Goal: Answer question/provide support

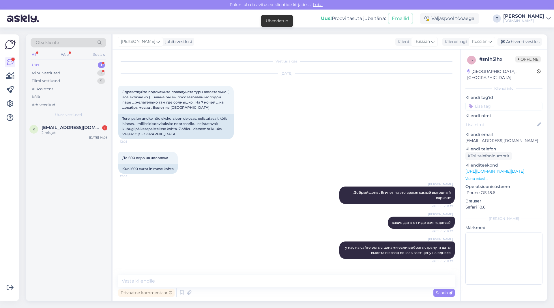
scroll to position [306, 0]
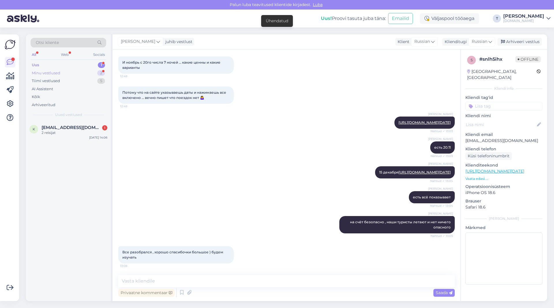
click at [52, 72] on div "Minu vestlused" at bounding box center [46, 73] width 29 height 6
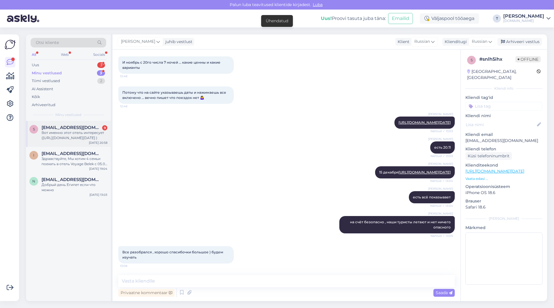
click at [58, 129] on span "[EMAIL_ADDRESS][DOMAIN_NAME]" at bounding box center [72, 127] width 60 height 5
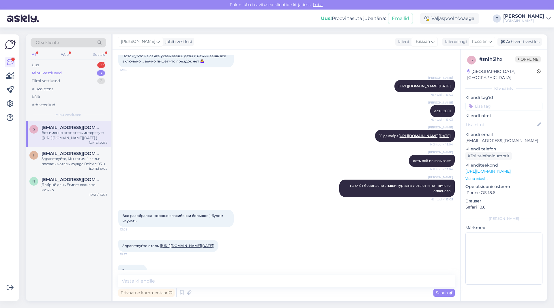
scroll to position [561, 0]
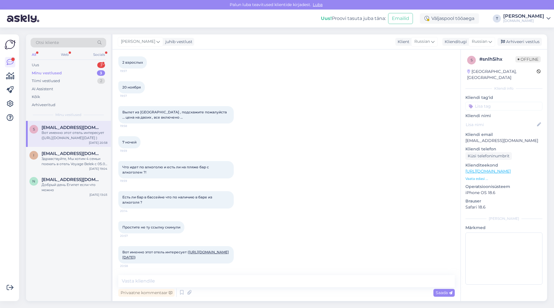
click at [176, 252] on link "[URL][DOMAIN_NAME][DATE]" at bounding box center [175, 255] width 107 height 10
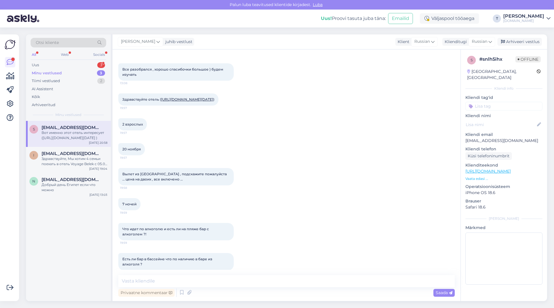
scroll to position [445, 0]
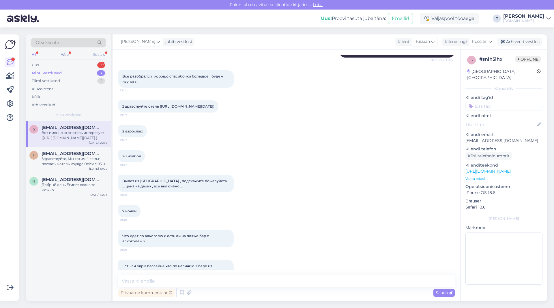
click at [191, 108] on link "[URL][DOMAIN_NAME][DATE]" at bounding box center [187, 106] width 52 height 4
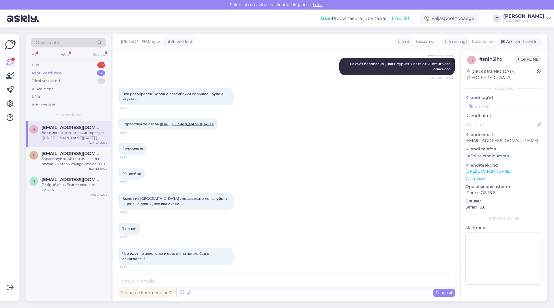
scroll to position [416, 0]
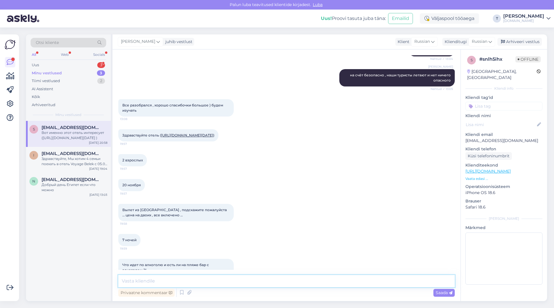
click at [233, 282] on textarea at bounding box center [286, 281] width 337 height 12
type textarea "Доброе утро . вы скинули два отеля один в Хургаде другой в [GEOGRAPHIC_DATA] об…"
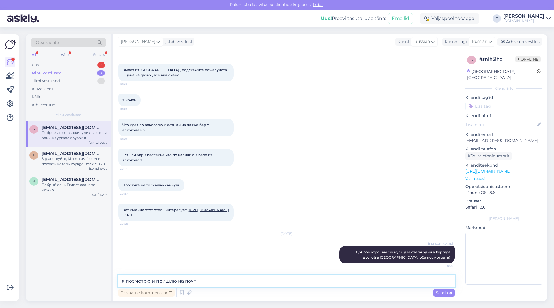
type textarea "я посмотрю и пришлю на почту"
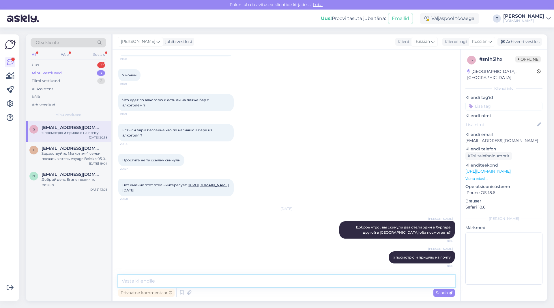
scroll to position [628, 0]
click at [488, 137] on p "[EMAIL_ADDRESS][DOMAIN_NAME]" at bounding box center [504, 140] width 77 height 6
drag, startPoint x: 488, startPoint y: 134, endPoint x: 499, endPoint y: 133, distance: 11.0
click at [499, 137] on p "[EMAIL_ADDRESS][DOMAIN_NAME]" at bounding box center [504, 140] width 77 height 6
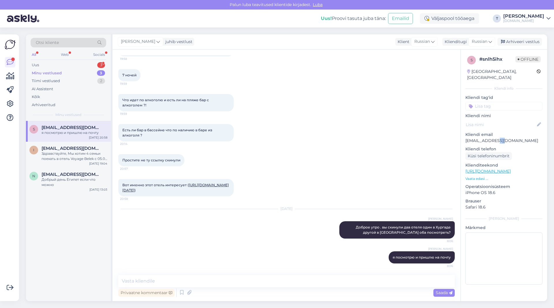
click at [499, 137] on p "[EMAIL_ADDRESS][DOMAIN_NAME]" at bounding box center [504, 140] width 77 height 6
copy p "[EMAIL_ADDRESS][DOMAIN_NAME]"
click at [479, 176] on p "Vaata edasi ..." at bounding box center [504, 178] width 77 height 5
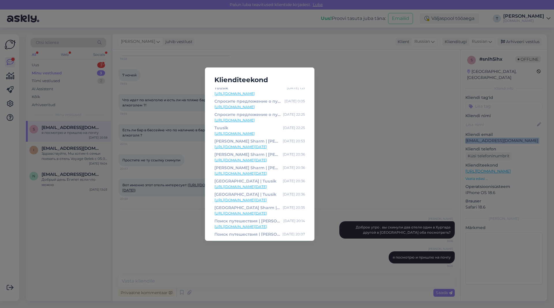
scroll to position [0, 0]
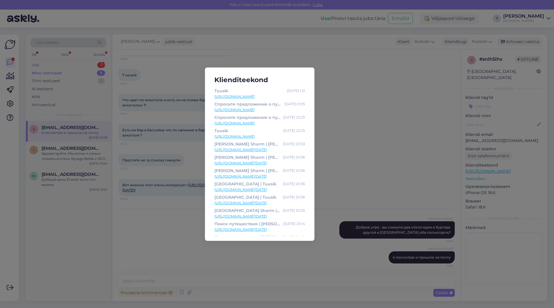
click at [175, 251] on div "Klienditeekond Tuusik [DATE] 1:21 [URL][DOMAIN_NAME] Спросите предложение о пут…" at bounding box center [277, 154] width 554 height 308
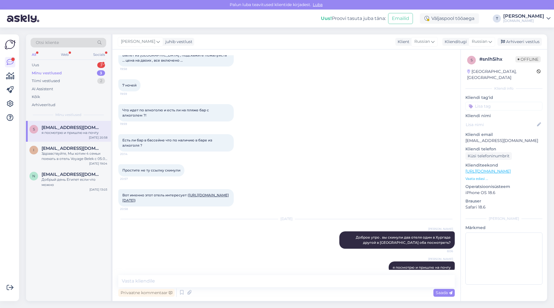
scroll to position [599, 0]
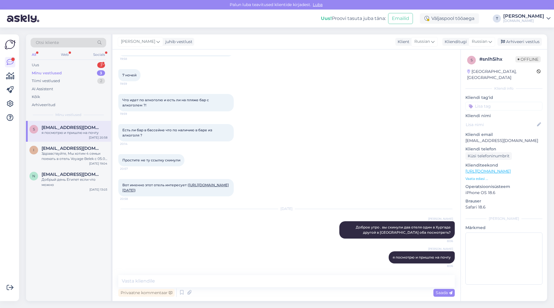
click at [162, 192] on link "[URL][DOMAIN_NAME][DATE]" at bounding box center [175, 188] width 107 height 10
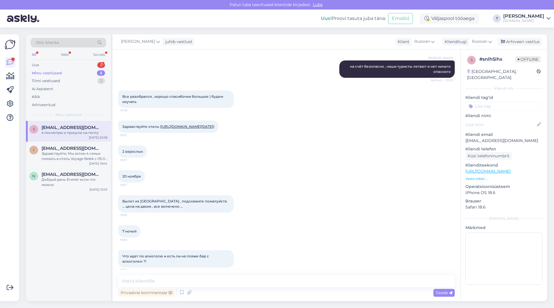
scroll to position [397, 0]
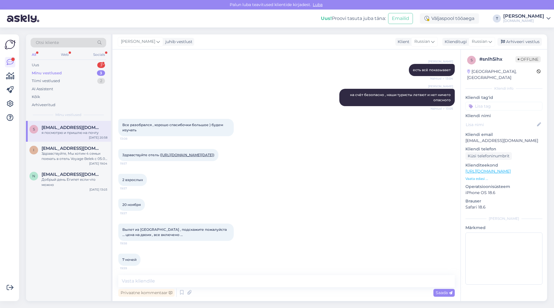
click at [176, 157] on link "[URL][DOMAIN_NAME][DATE]" at bounding box center [187, 154] width 52 height 4
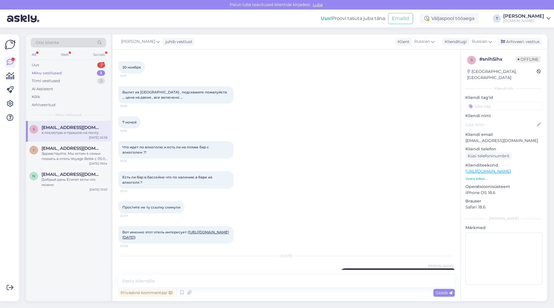
scroll to position [599, 0]
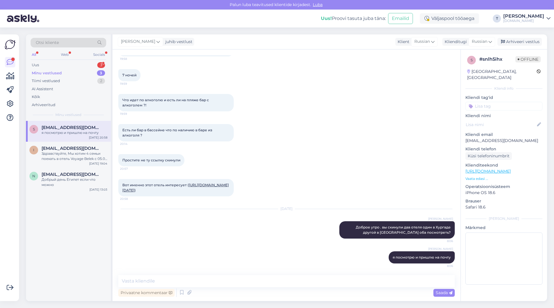
click at [161, 192] on link "[URL][DOMAIN_NAME][DATE]" at bounding box center [175, 188] width 107 height 10
click at [64, 176] on span "[EMAIL_ADDRESS][DOMAIN_NAME]" at bounding box center [72, 174] width 60 height 5
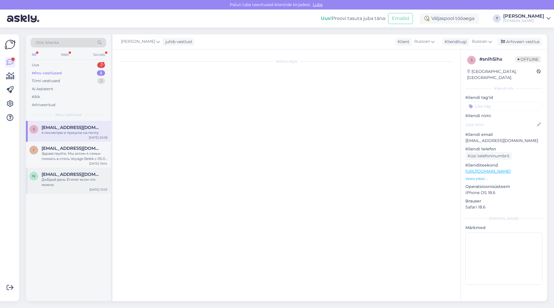
scroll to position [0, 0]
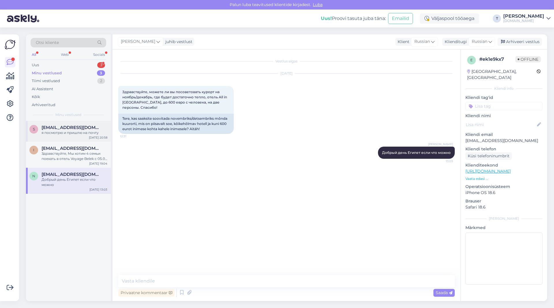
click at [60, 132] on div "я посмотрю и пришлю на почту" at bounding box center [75, 132] width 66 height 5
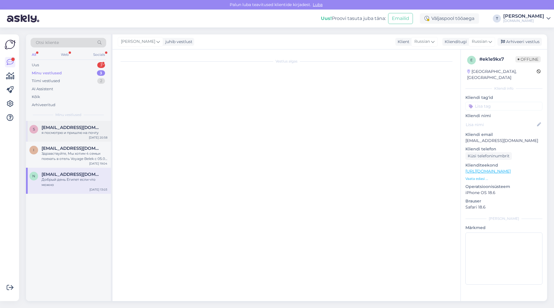
scroll to position [628, 0]
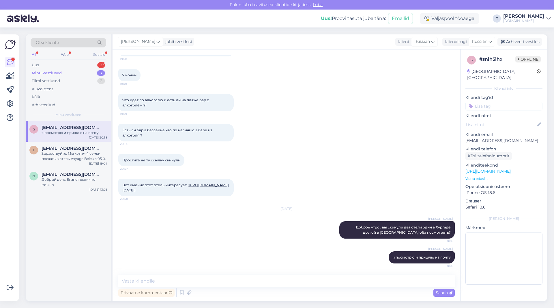
click at [485, 137] on p "[EMAIL_ADDRESS][DOMAIN_NAME]" at bounding box center [504, 140] width 77 height 6
copy p "[EMAIL_ADDRESS][DOMAIN_NAME]"
click at [69, 126] on span "[EMAIL_ADDRESS][DOMAIN_NAME]" at bounding box center [72, 127] width 60 height 5
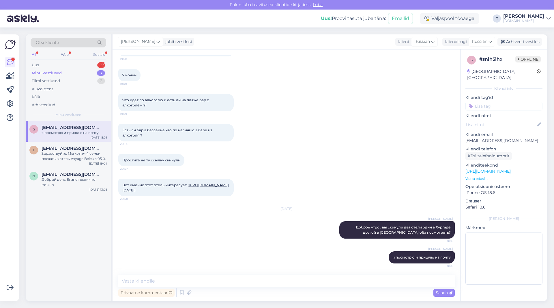
click at [152, 185] on link "[URL][DOMAIN_NAME][DATE]" at bounding box center [175, 188] width 107 height 10
click at [58, 64] on div "Uus 1" at bounding box center [69, 65] width 76 height 8
